Goal: Information Seeking & Learning: Learn about a topic

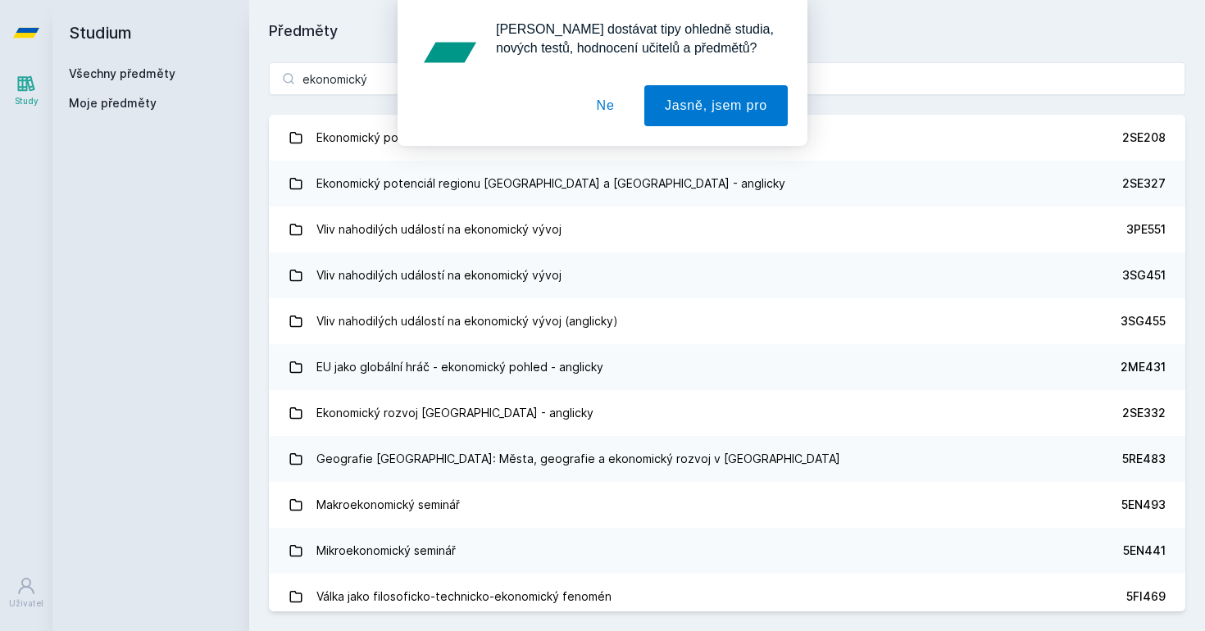
click at [606, 104] on button "Ne" at bounding box center [605, 105] width 59 height 41
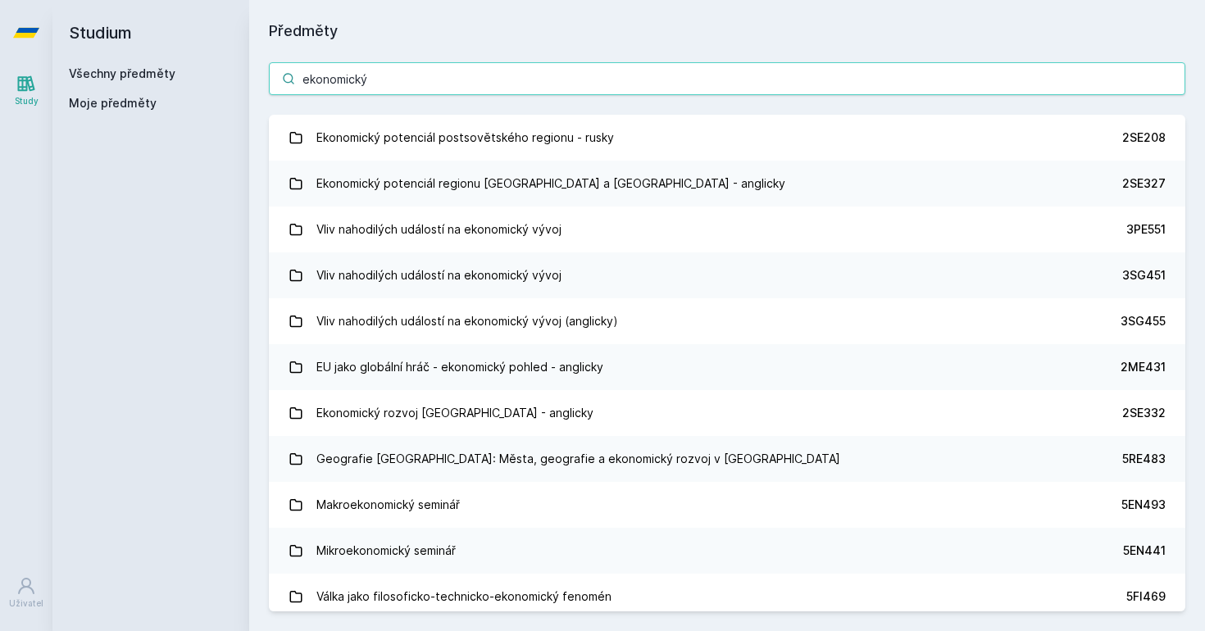
click at [516, 72] on input "ekonomický" at bounding box center [727, 78] width 916 height 33
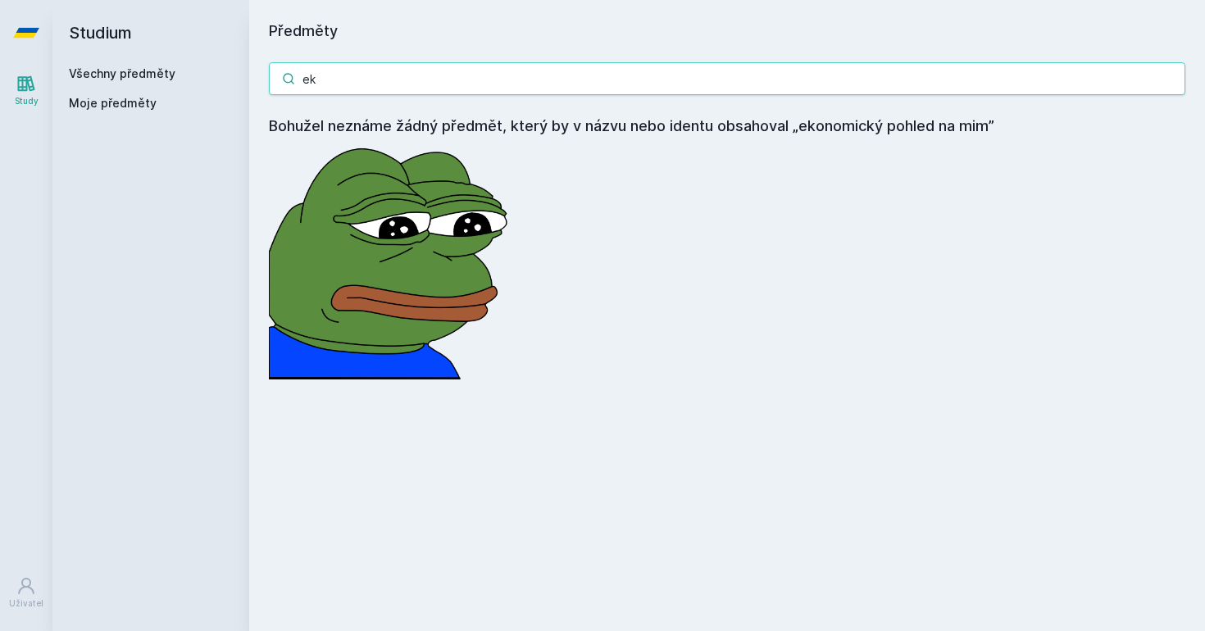
type input "e"
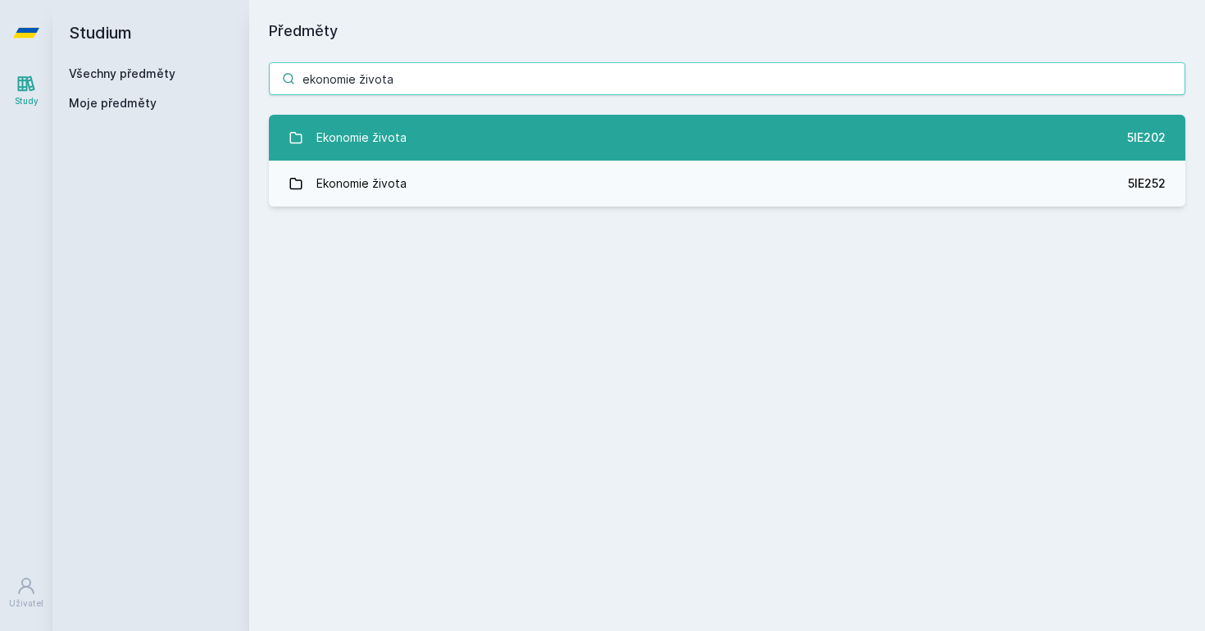
type input "ekonomie života"
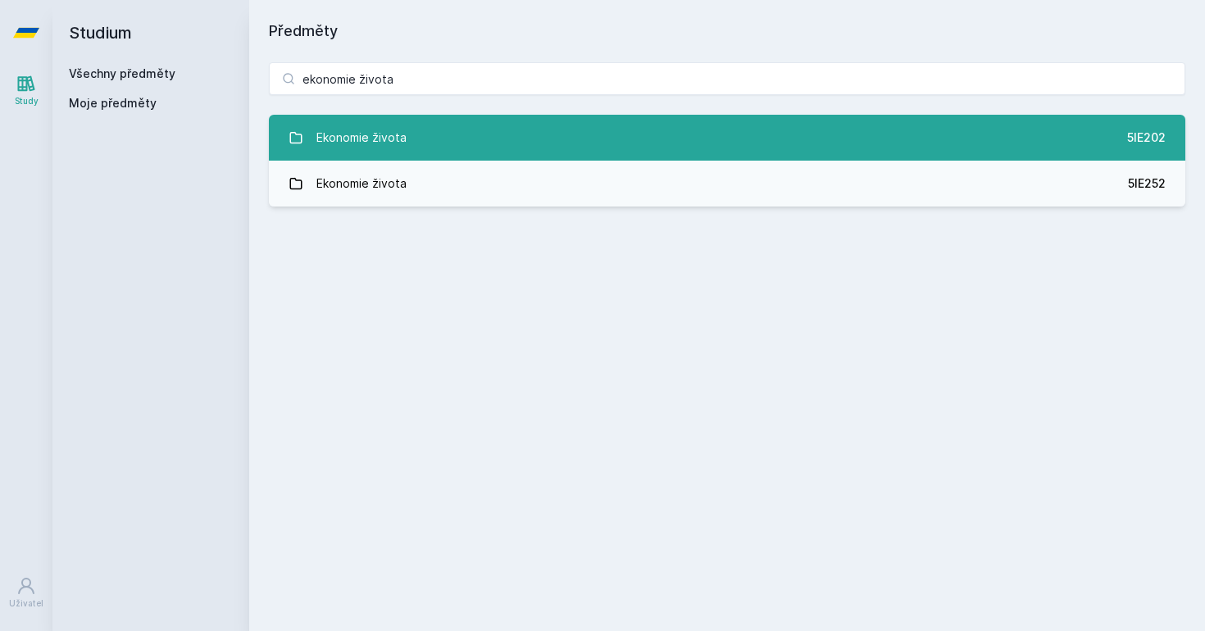
click at [535, 144] on link "Ekonomie života 5IE202" at bounding box center [727, 138] width 916 height 46
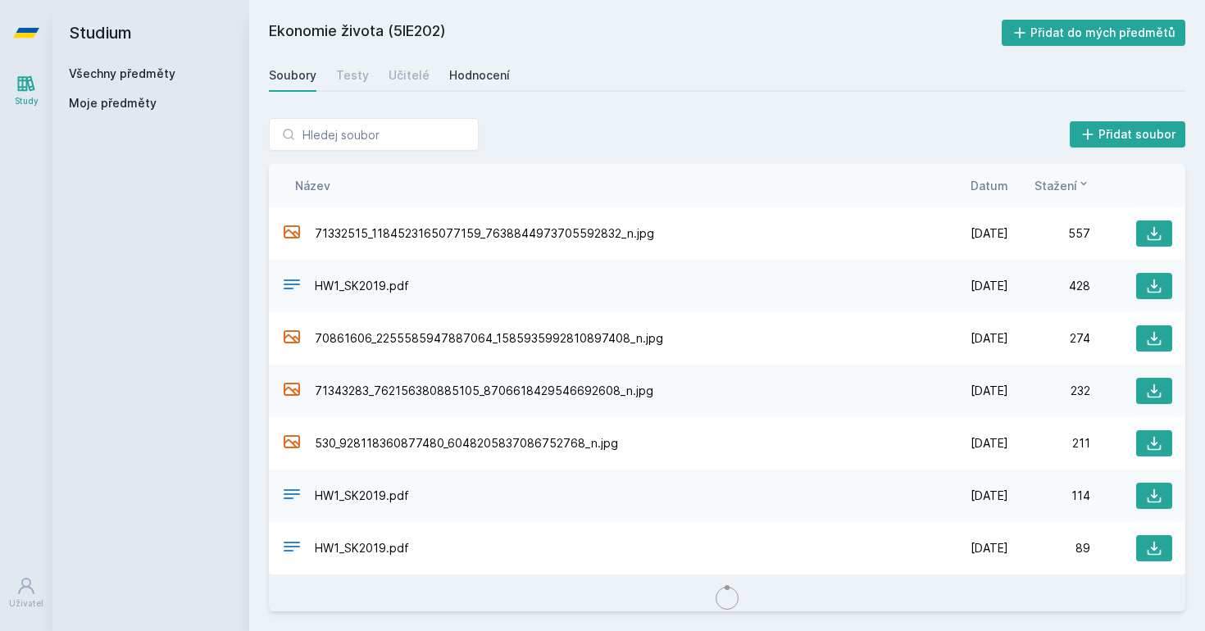
click at [475, 66] on link "Hodnocení" at bounding box center [479, 75] width 61 height 33
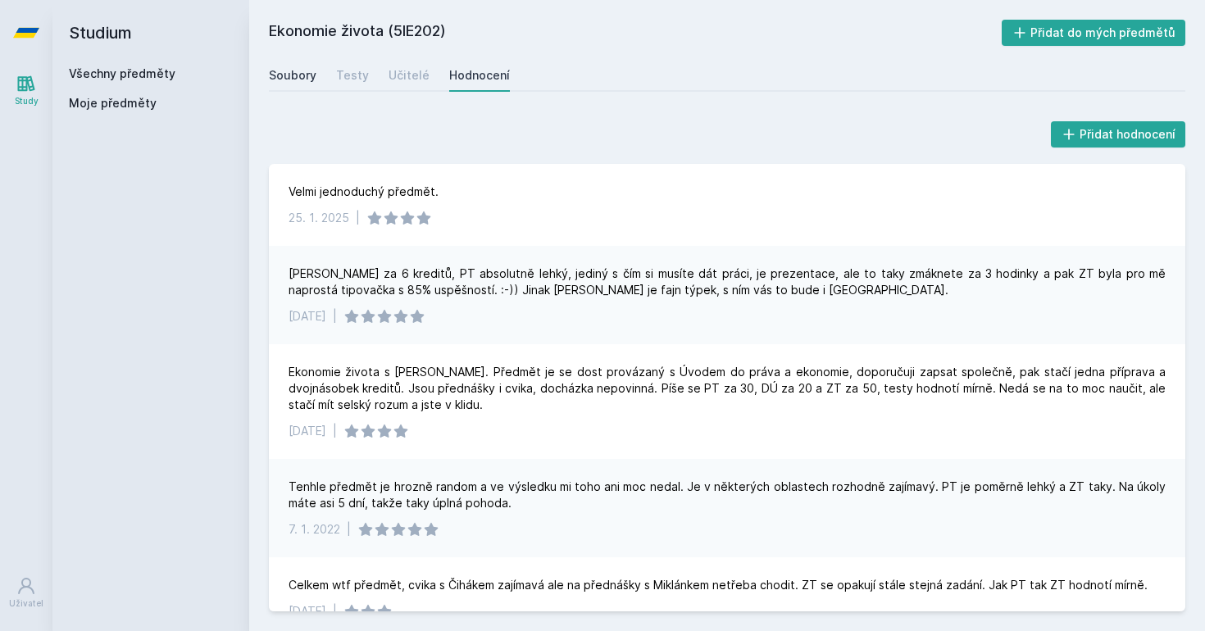
click at [300, 73] on div "Soubory" at bounding box center [293, 75] width 48 height 16
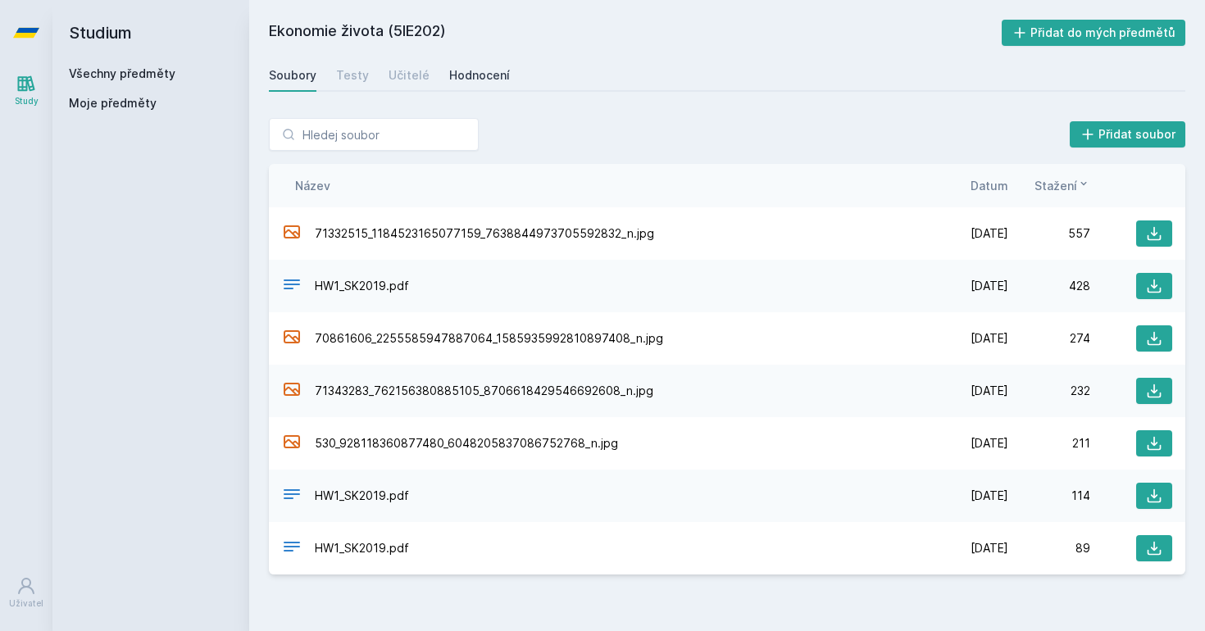
click at [454, 73] on div "Hodnocení" at bounding box center [479, 75] width 61 height 16
click at [462, 84] on link "Hodnocení" at bounding box center [479, 75] width 61 height 33
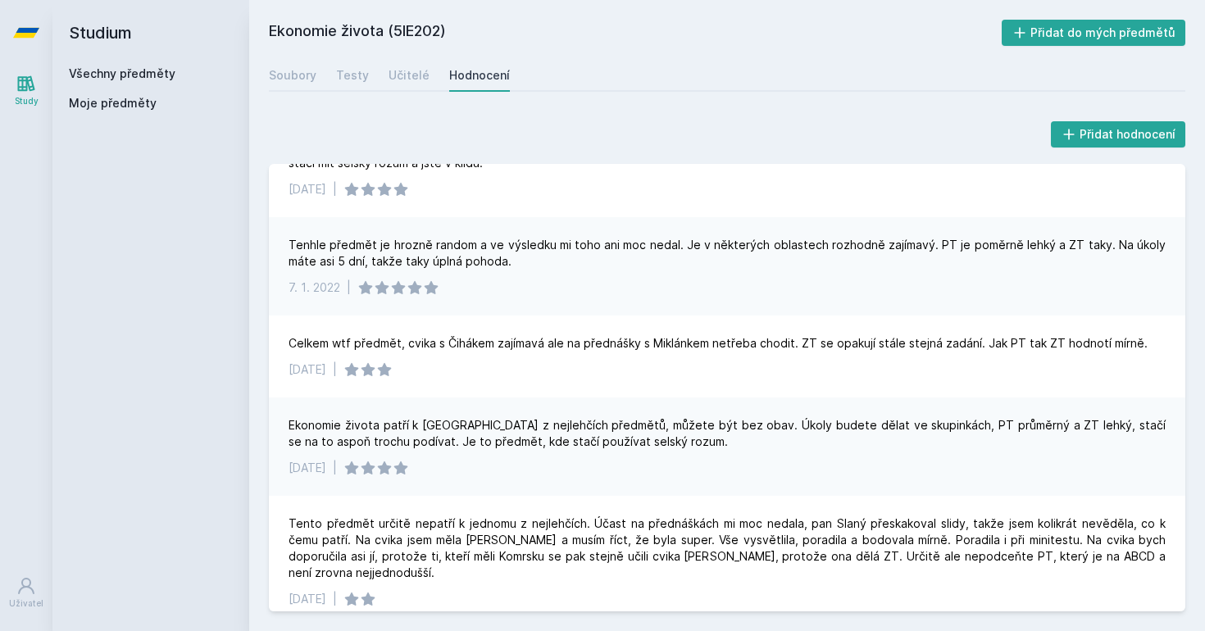
scroll to position [241, 0]
